Goal: Task Accomplishment & Management: Complete application form

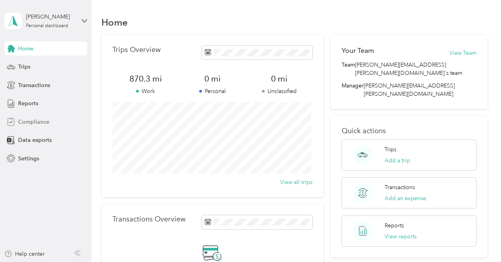
click at [35, 121] on span "Compliance" at bounding box center [33, 122] width 31 height 8
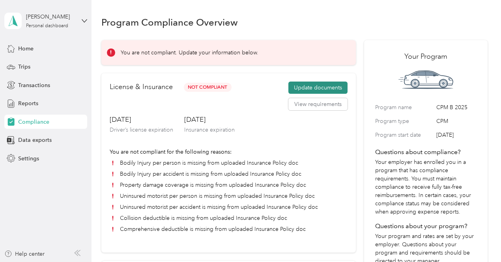
click at [321, 85] on button "Update documents" at bounding box center [317, 88] width 59 height 13
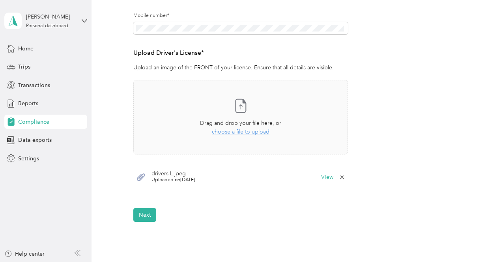
scroll to position [237, 0]
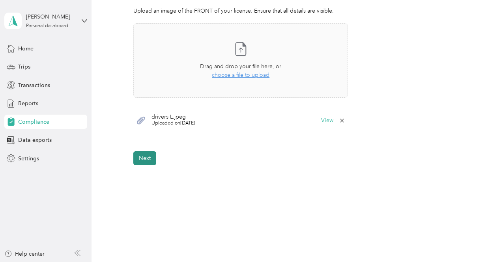
click at [147, 153] on button "Next" at bounding box center [144, 158] width 23 height 14
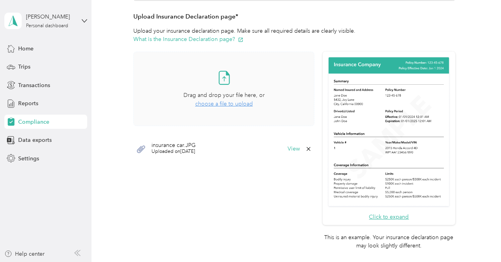
scroll to position [130, 0]
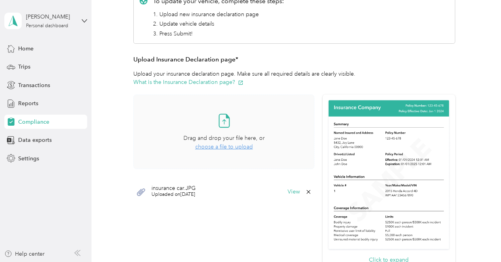
click at [234, 146] on span "choose a file to upload" at bounding box center [224, 147] width 58 height 7
click at [239, 146] on span "choose a file to upload" at bounding box center [224, 147] width 58 height 7
click at [242, 146] on span "choose a file to upload" at bounding box center [224, 147] width 58 height 7
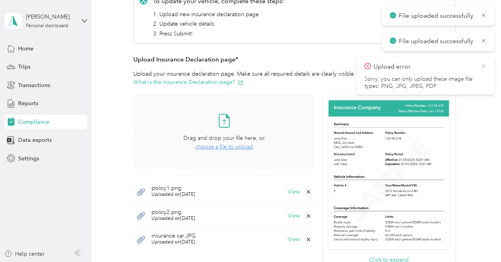
click at [483, 65] on icon at bounding box center [484, 66] width 4 height 4
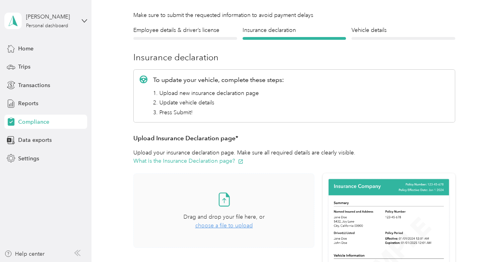
scroll to position [248, 0]
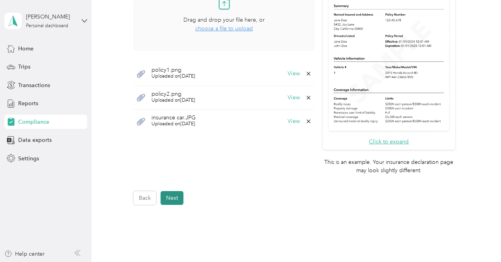
click at [178, 198] on button "Next" at bounding box center [172, 198] width 23 height 14
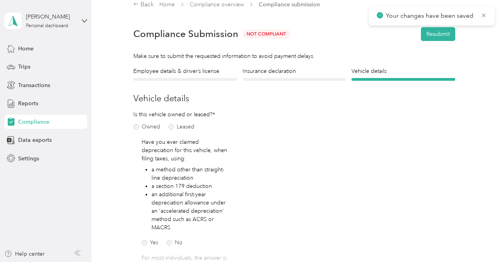
scroll to position [9, 0]
click at [439, 32] on button "Resubmit" at bounding box center [438, 35] width 34 height 14
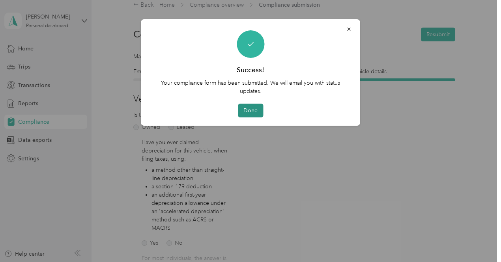
click at [253, 112] on button "Done" at bounding box center [250, 111] width 25 height 14
